Goal: Navigation & Orientation: Find specific page/section

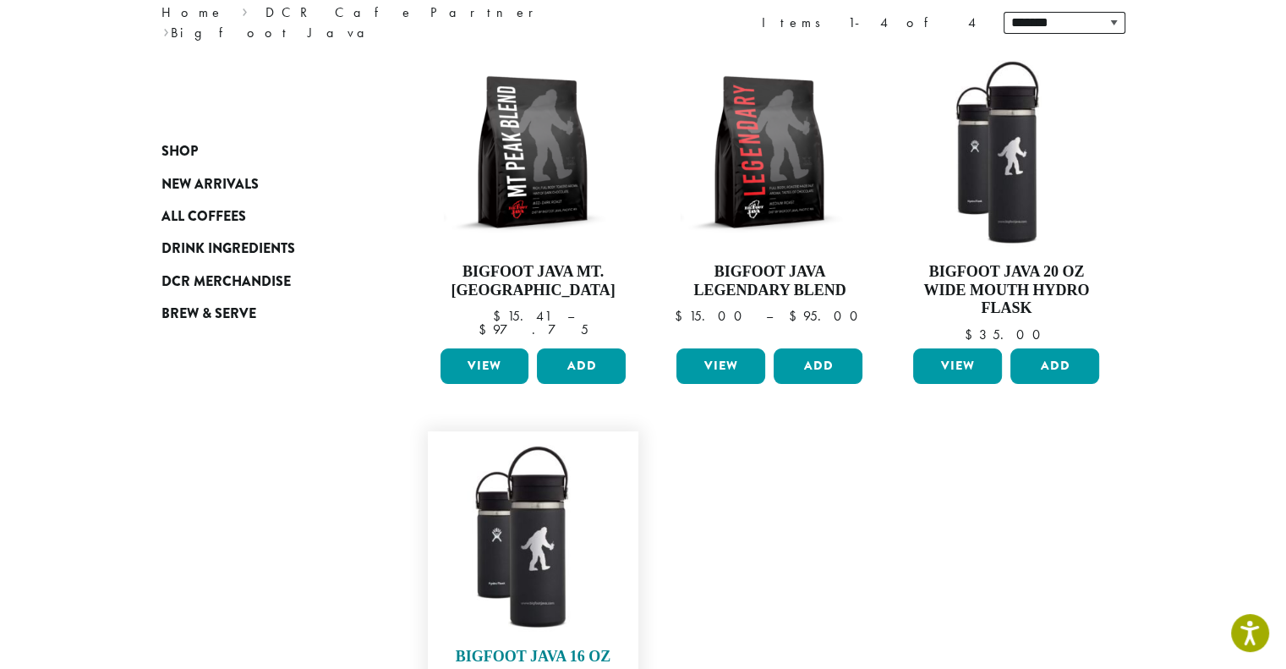
scroll to position [423, 0]
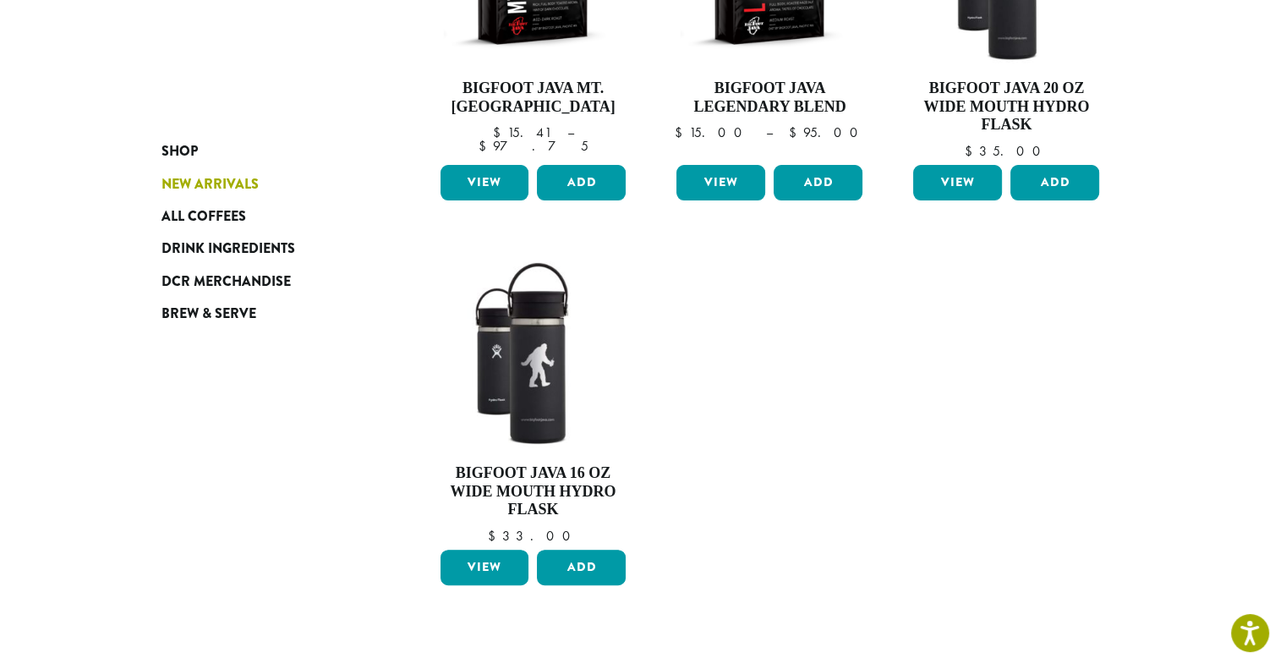
click at [243, 188] on span "New Arrivals" at bounding box center [209, 184] width 97 height 21
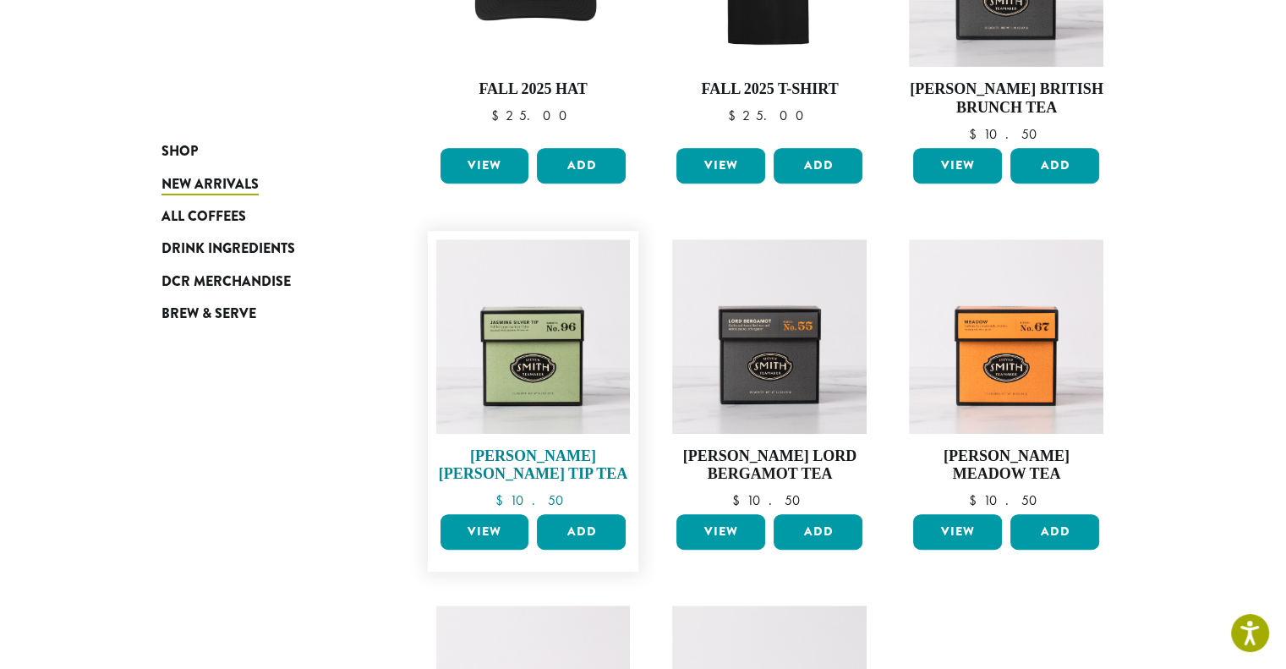
scroll to position [930, 0]
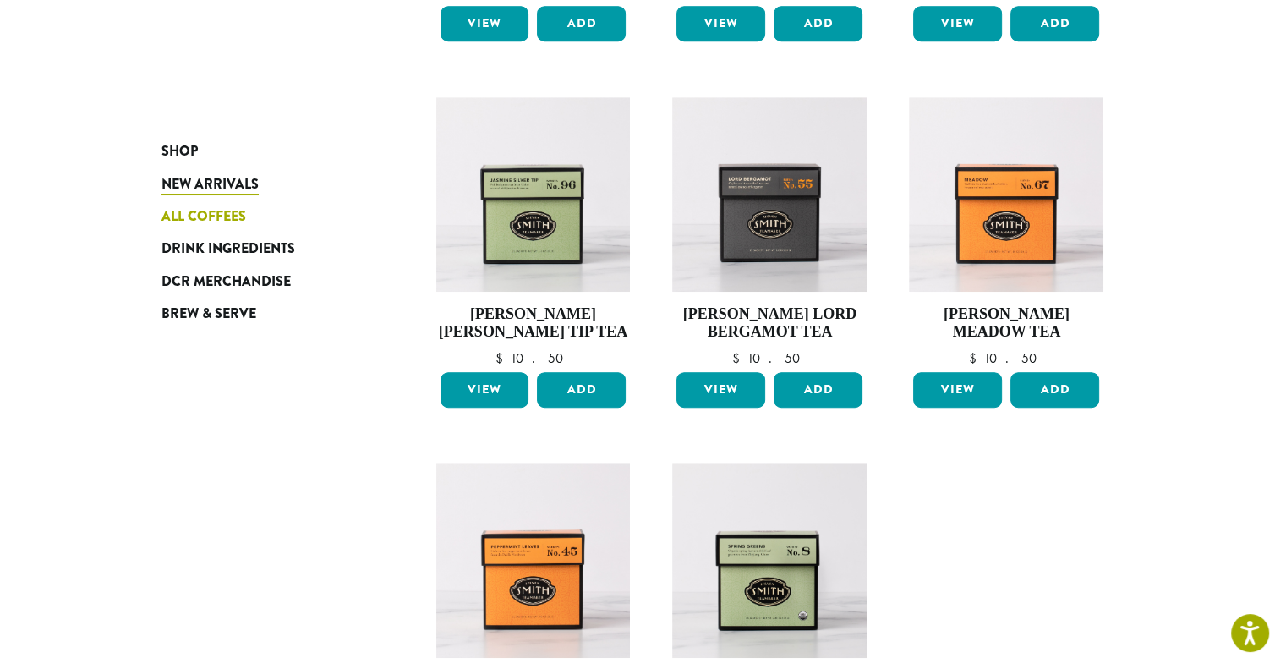
click at [194, 217] on span "All Coffees" at bounding box center [203, 216] width 85 height 21
click at [191, 283] on span "DCR Merchandise" at bounding box center [225, 281] width 129 height 21
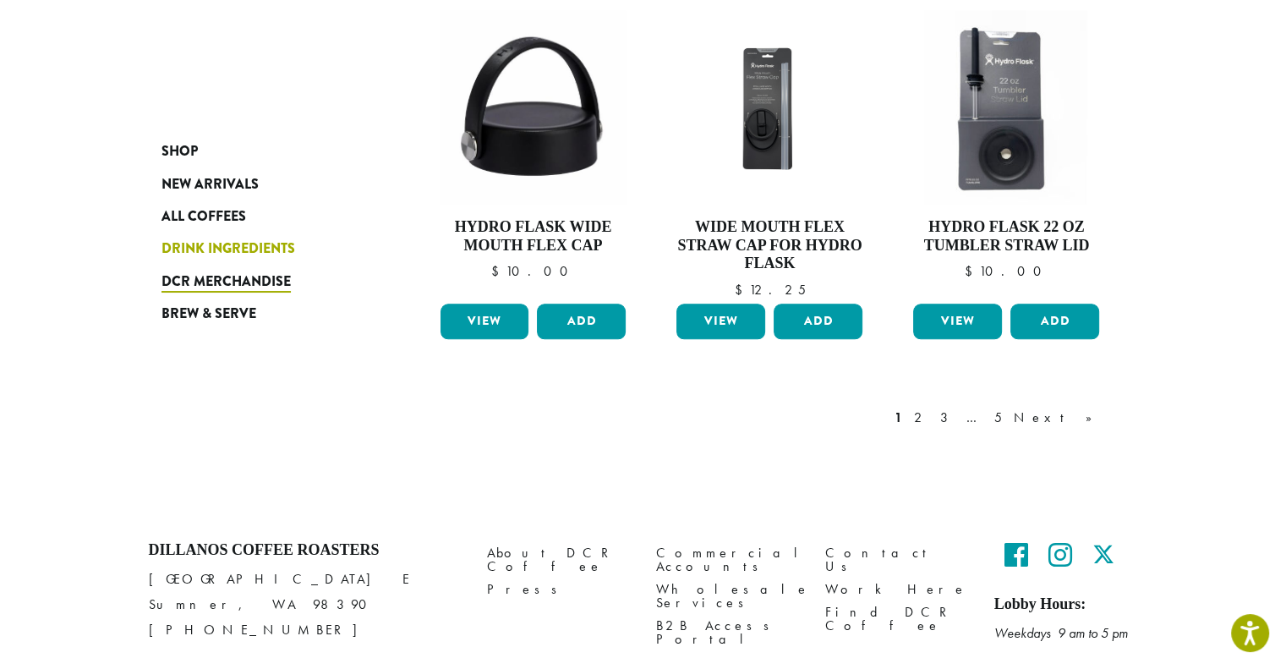
scroll to position [1512, 0]
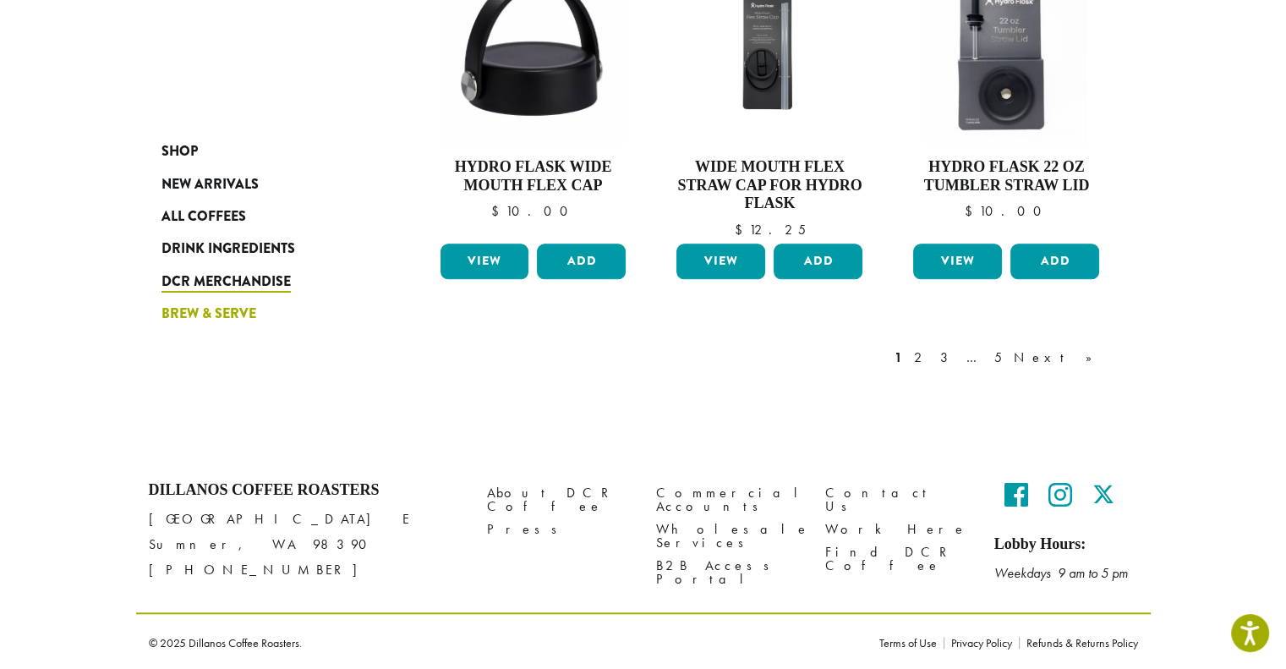
click at [223, 316] on span "Brew & Serve" at bounding box center [208, 313] width 95 height 21
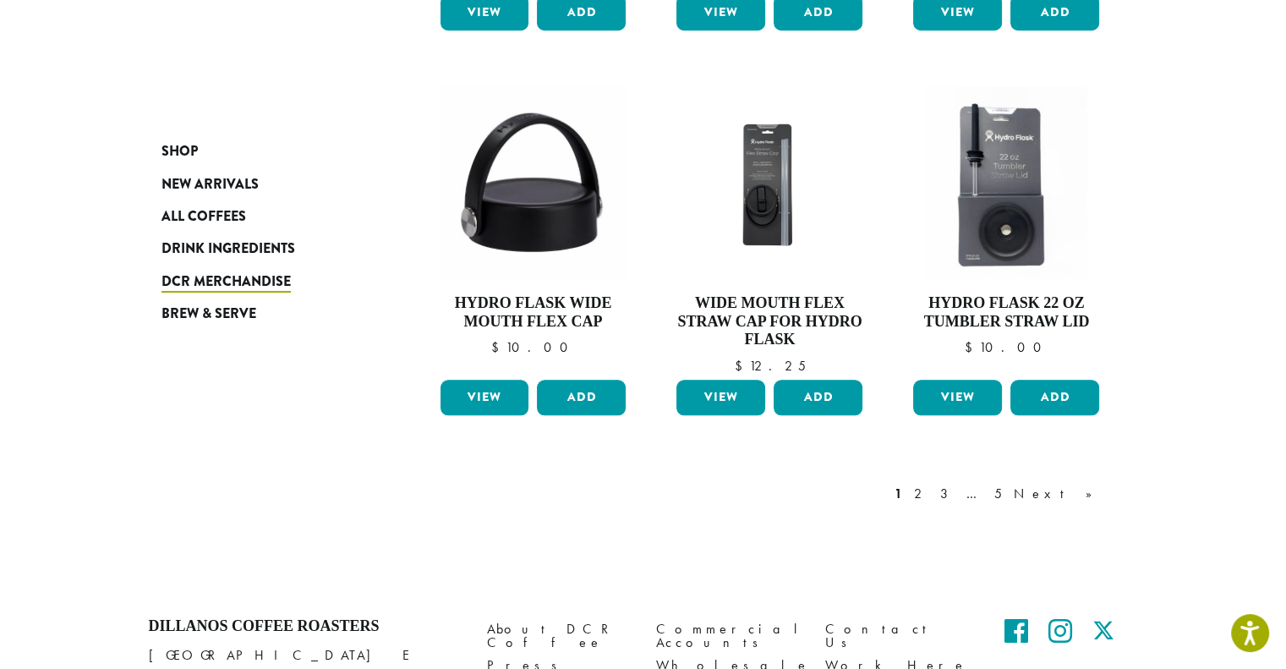
scroll to position [1174, 0]
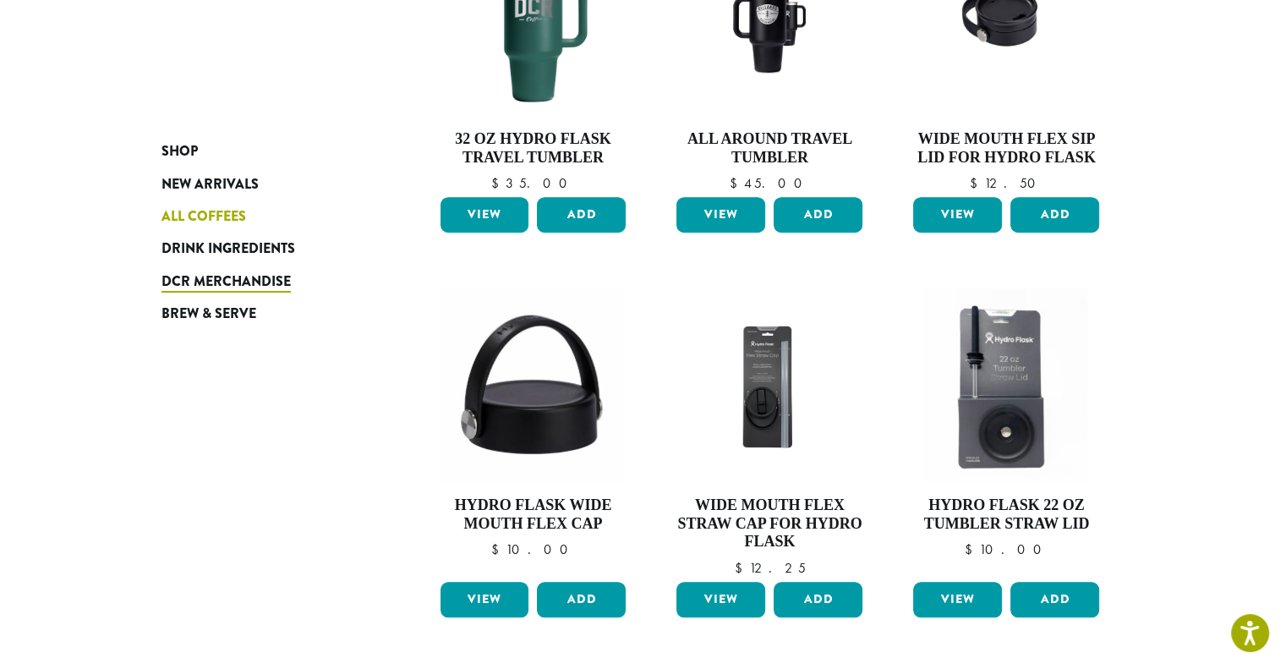
click at [189, 200] on link "All Coffees" at bounding box center [262, 216] width 203 height 32
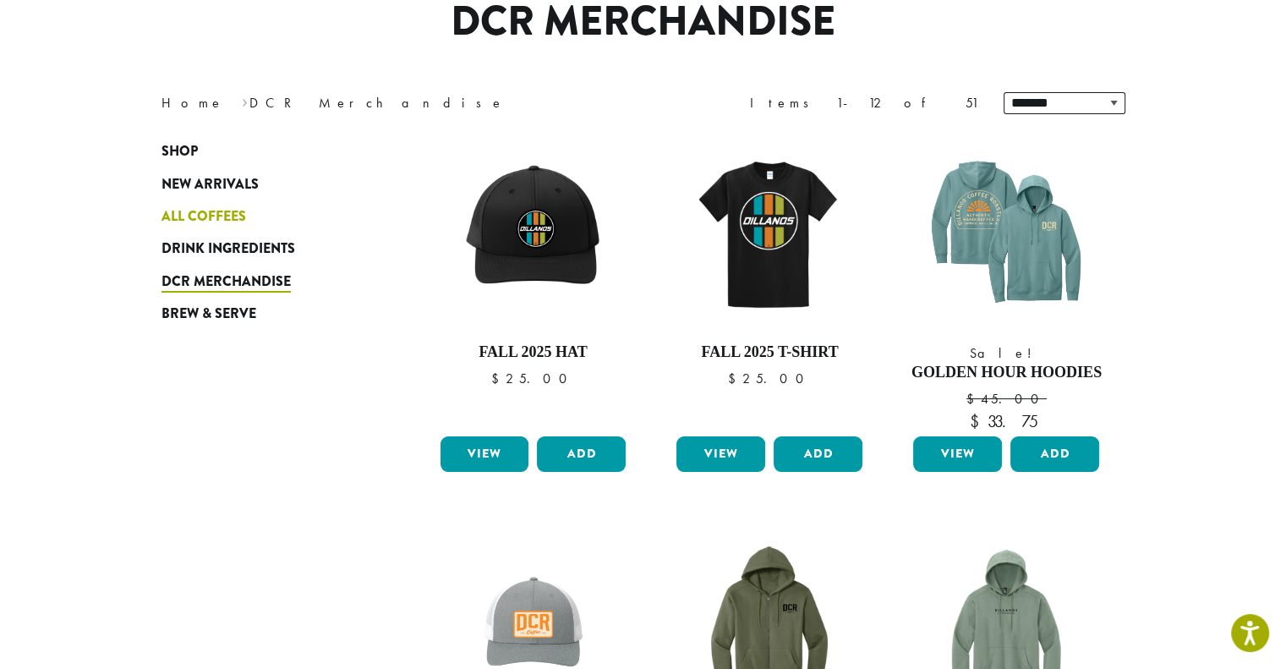
scroll to position [75, 0]
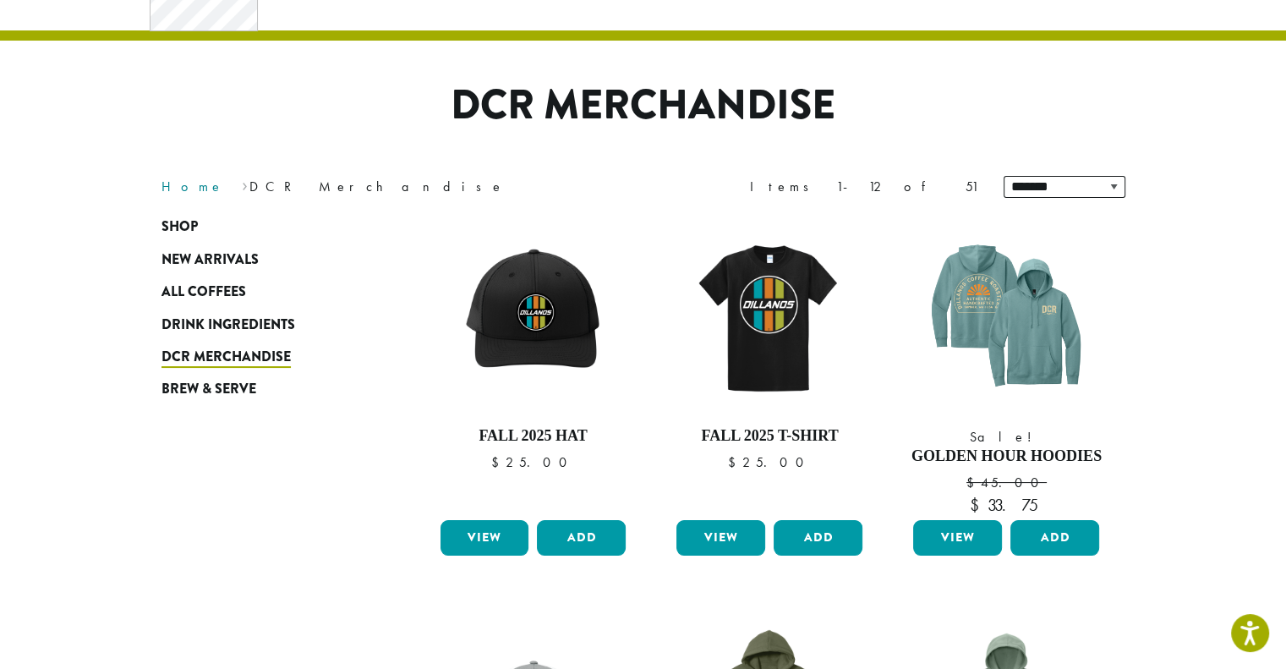
click at [181, 180] on link "Home" at bounding box center [192, 186] width 63 height 18
